Goal: Find contact information: Find contact information

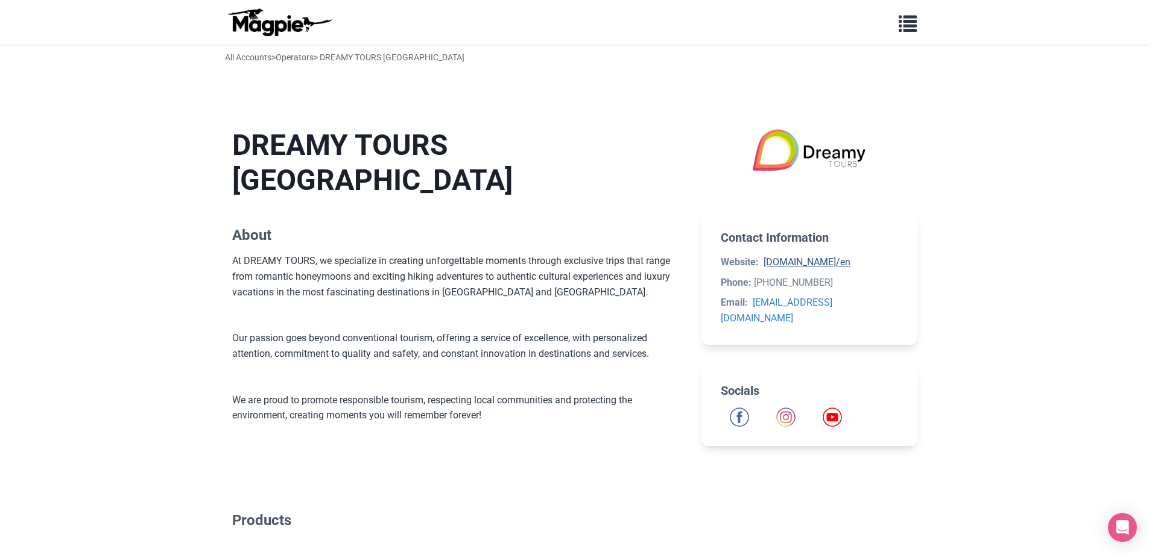
click at [798, 261] on link "dreamy.tours/en" at bounding box center [807, 261] width 87 height 11
